Goal: Task Accomplishment & Management: Manage account settings

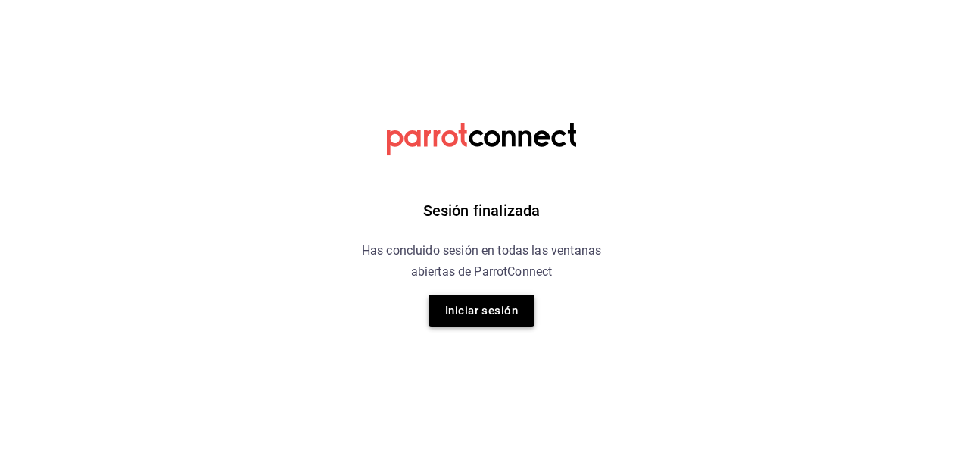
click at [485, 309] on button "Iniciar sesión" at bounding box center [481, 310] width 106 height 32
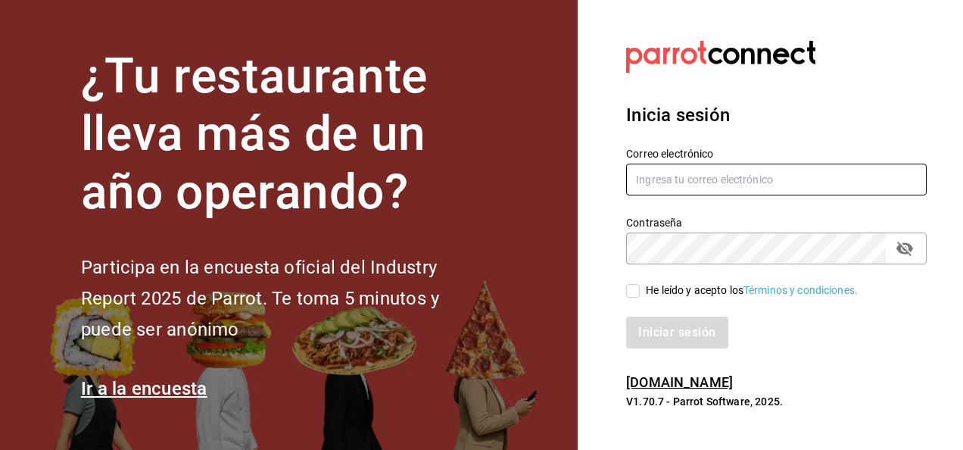
type input "sandmerkel@gmail.com"
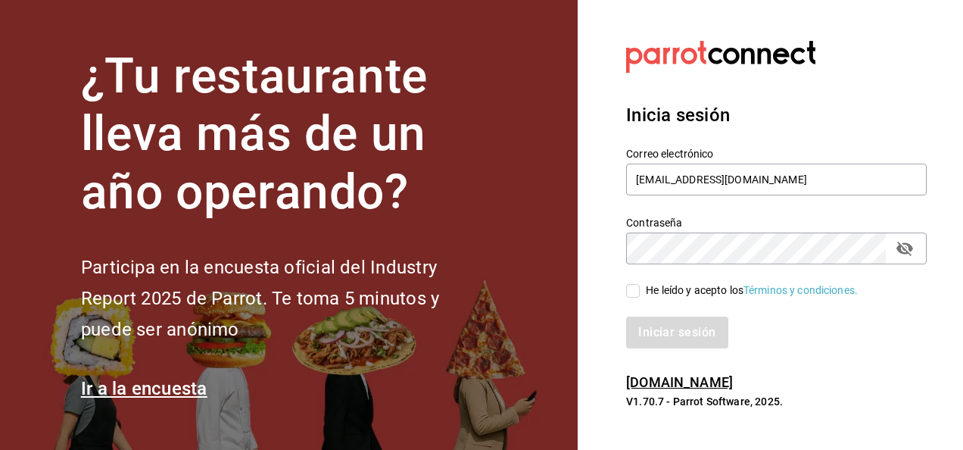
click at [637, 290] on input "He leído y acepto los Términos y condiciones." at bounding box center [633, 291] width 14 height 14
checkbox input "true"
click at [671, 329] on button "Iniciar sesión" at bounding box center [677, 332] width 103 height 32
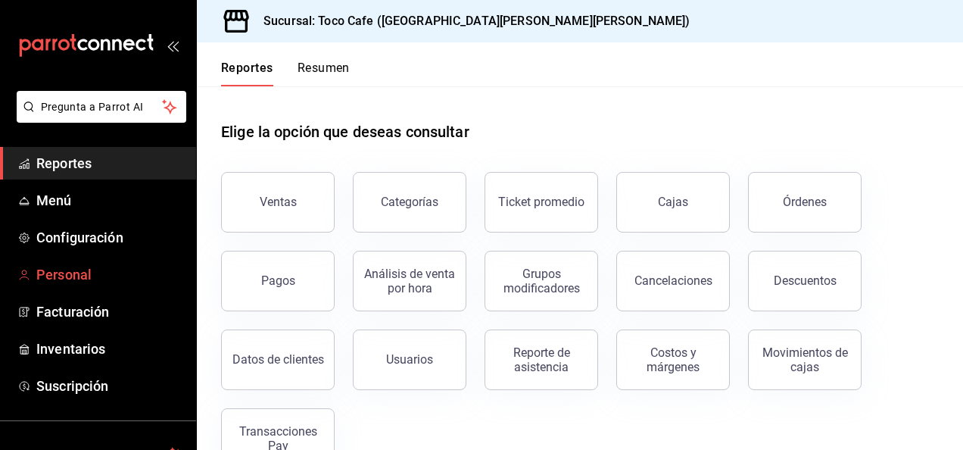
click at [82, 282] on span "Personal" at bounding box center [110, 274] width 148 height 20
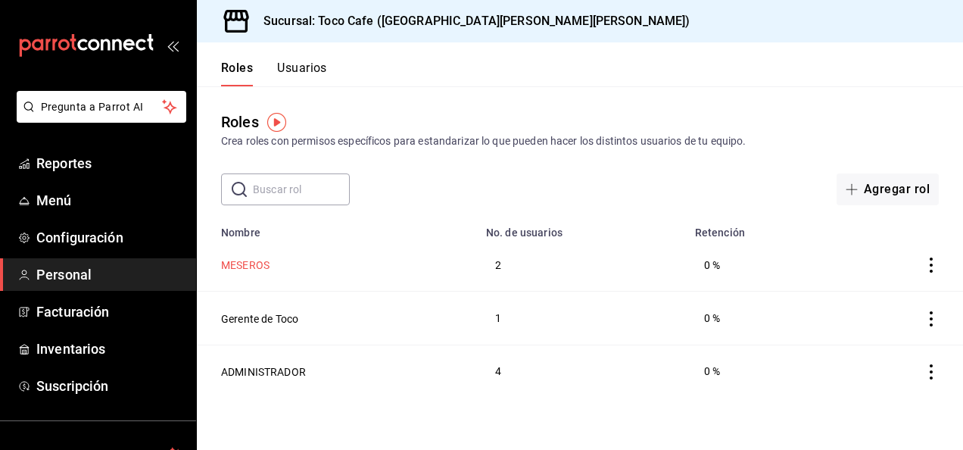
click at [243, 263] on button "MESEROS" at bounding box center [245, 264] width 48 height 15
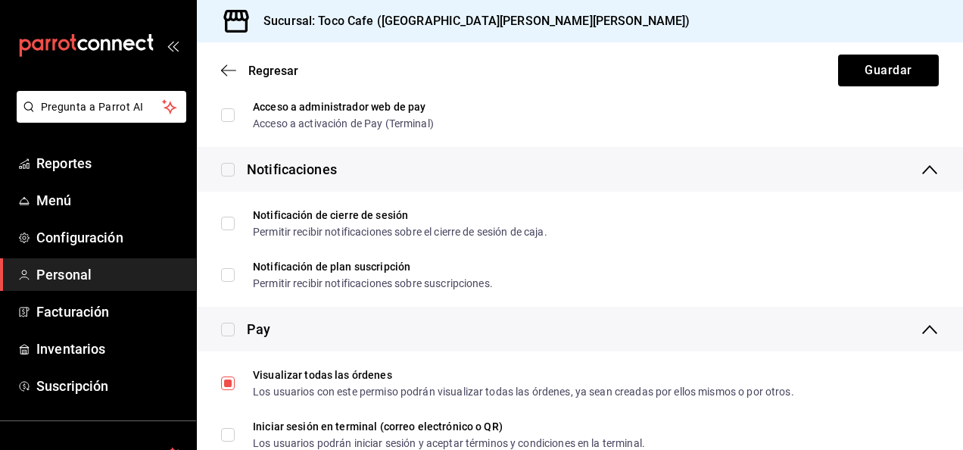
scroll to position [2867, 0]
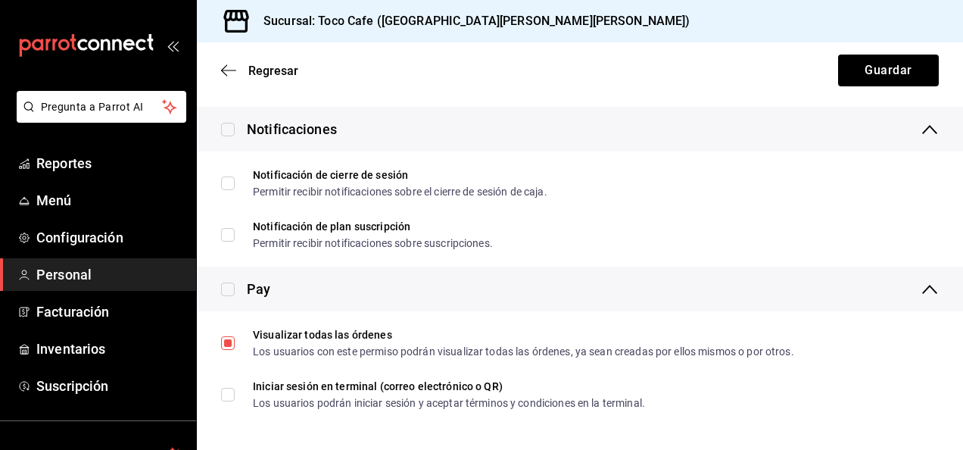
click at [220, 68] on div "Regresar Guardar" at bounding box center [580, 70] width 766 height 56
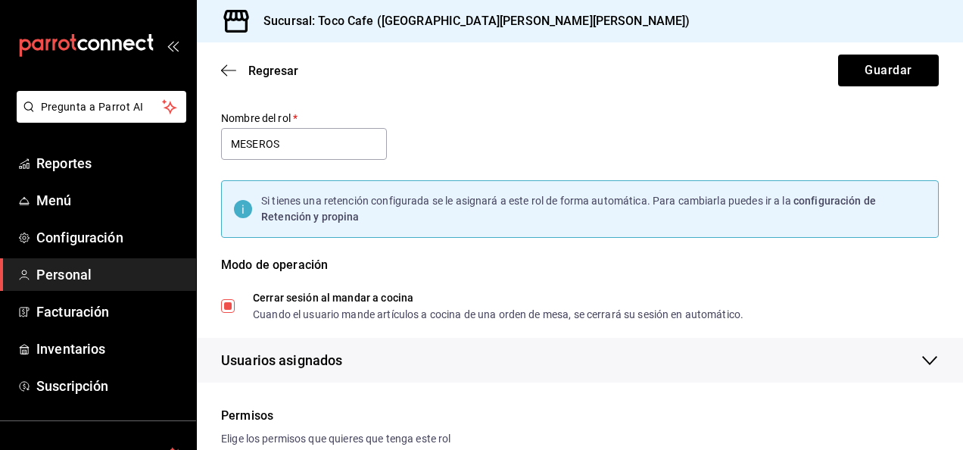
scroll to position [0, 0]
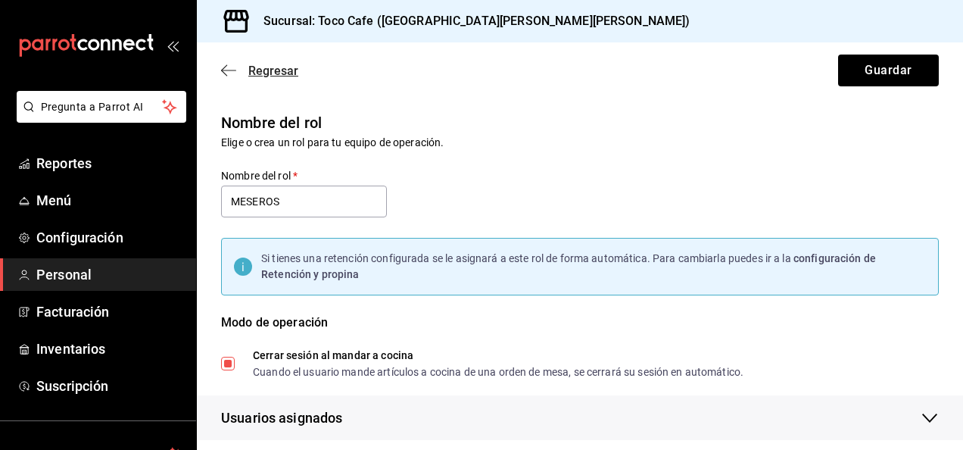
click at [229, 70] on icon "button" at bounding box center [228, 70] width 15 height 1
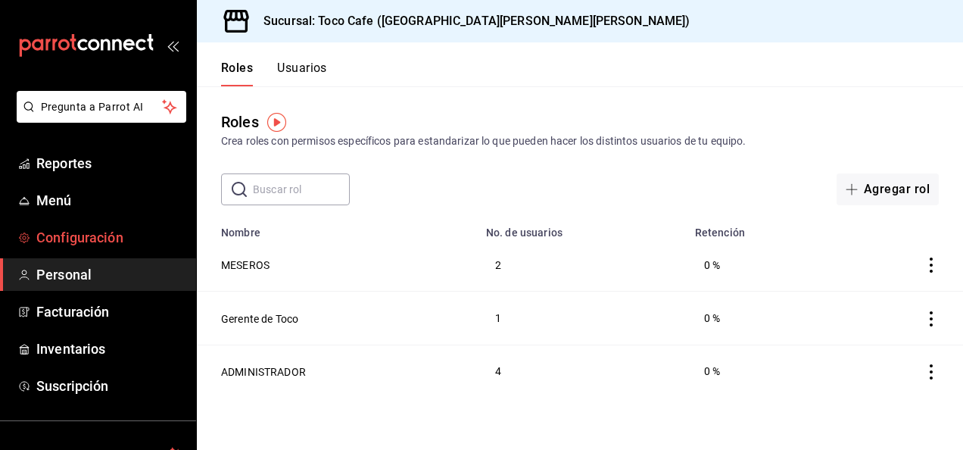
click at [78, 235] on span "Configuración" at bounding box center [110, 237] width 148 height 20
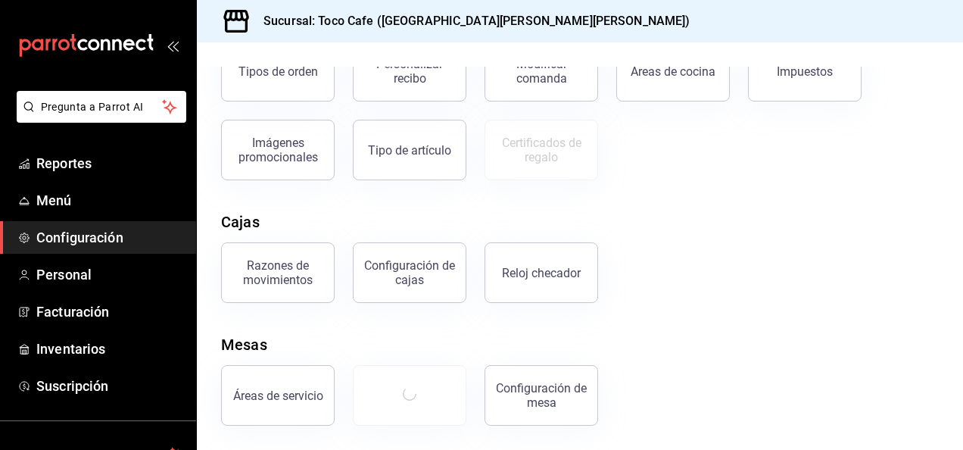
scroll to position [265, 0]
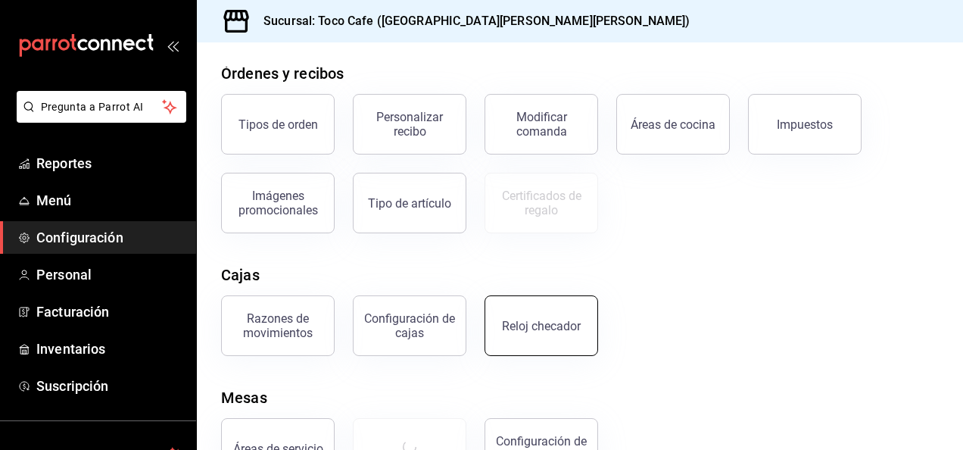
click at [537, 327] on div "Reloj checador" at bounding box center [541, 326] width 79 height 14
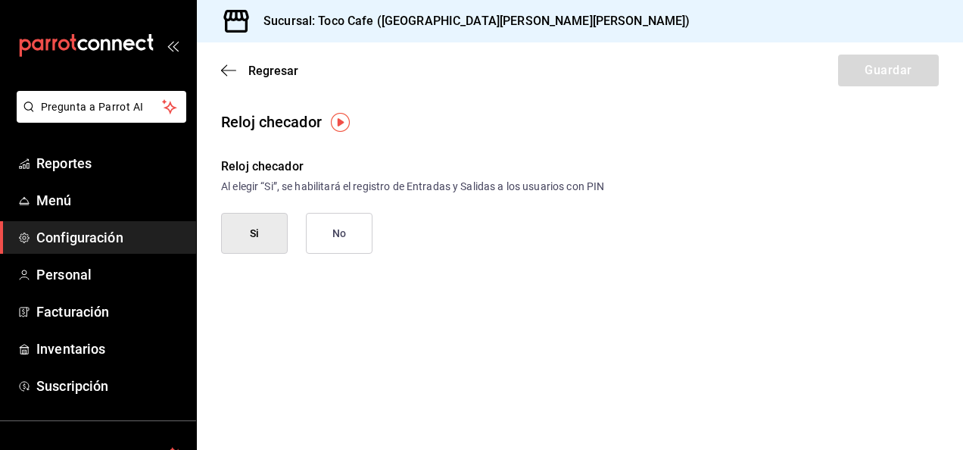
click at [254, 229] on button "Si" at bounding box center [254, 233] width 67 height 41
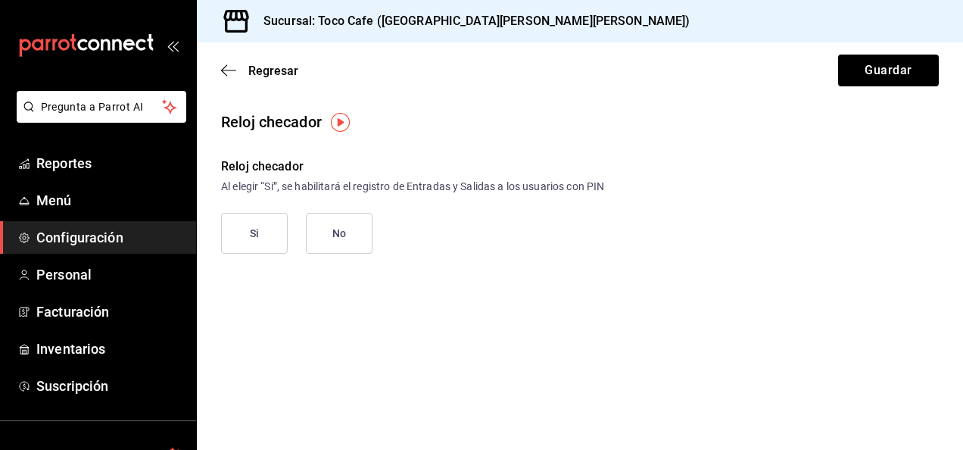
click at [265, 235] on button "Si" at bounding box center [254, 233] width 67 height 41
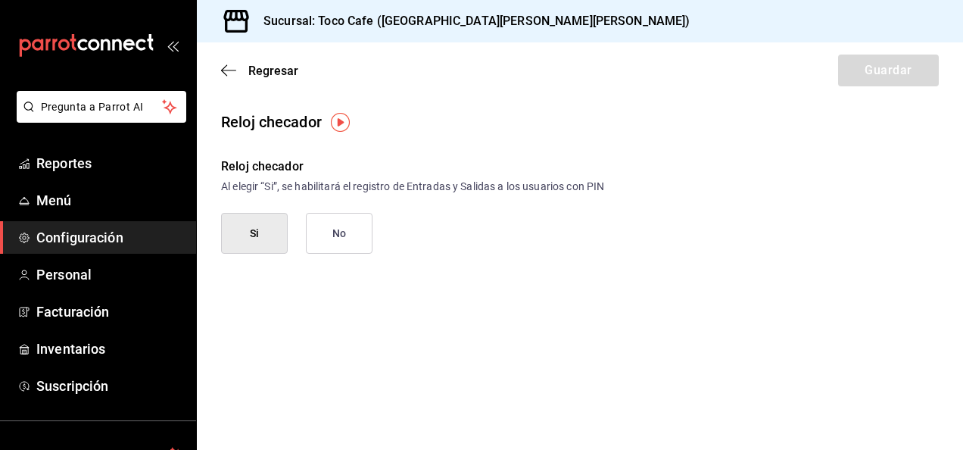
click at [874, 77] on div "Regresar Guardar" at bounding box center [580, 70] width 766 height 56
click at [339, 121] on img "button" at bounding box center [340, 122] width 19 height 19
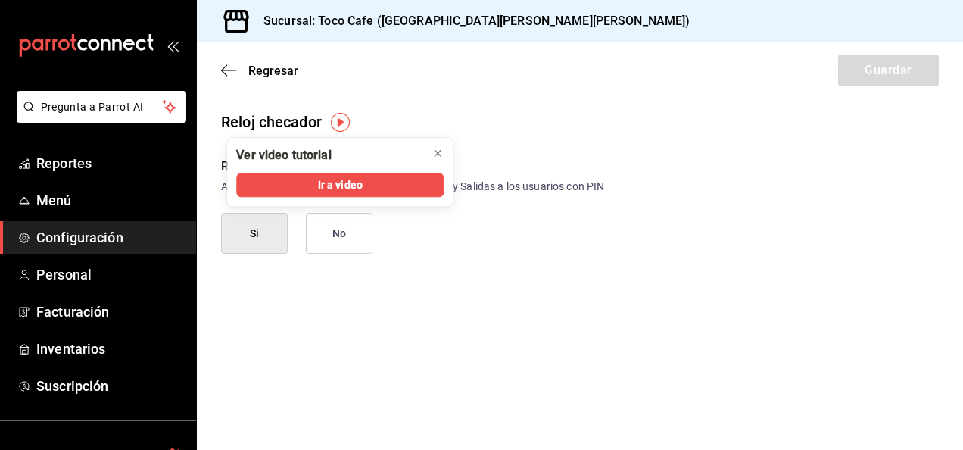
click at [472, 256] on div "Reloj checador Reloj checador Al elegir “Si”, se habilitará el registro de Entr…" at bounding box center [580, 194] width 766 height 167
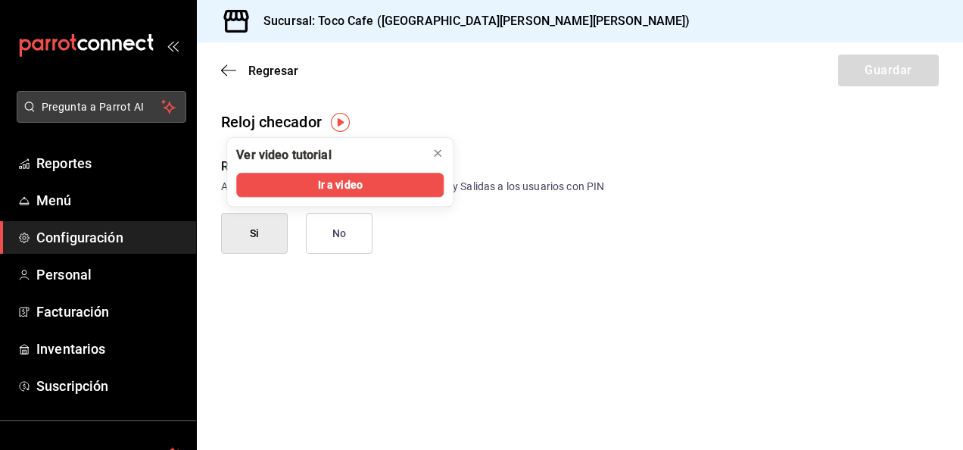
click at [107, 107] on span "Pregunta a Parrot AI" at bounding box center [102, 107] width 120 height 16
